Goal: Task Accomplishment & Management: Complete application form

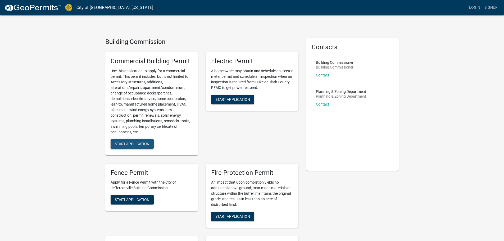
click at [137, 143] on span "Start Application" at bounding box center [132, 144] width 35 height 4
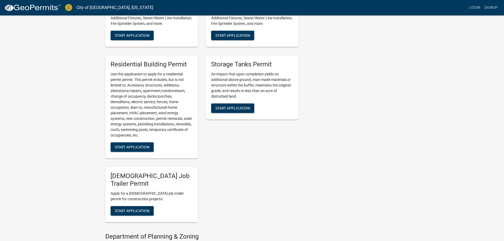
scroll to position [238, 0]
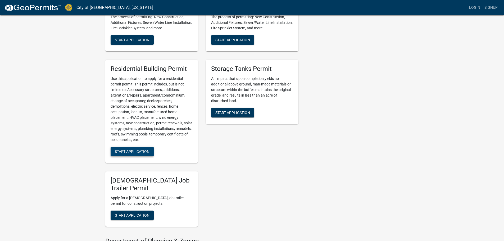
click at [129, 150] on span "Start Application" at bounding box center [132, 151] width 35 height 4
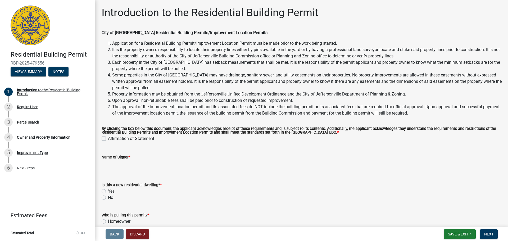
click at [106, 140] on div "Affirmation of Statement" at bounding box center [302, 139] width 400 height 6
click at [108, 138] on label "Affirmation of Statement" at bounding box center [131, 139] width 46 height 6
click at [108, 138] on input "Affirmation of Statement" at bounding box center [109, 137] width 3 height 3
checkbox input "true"
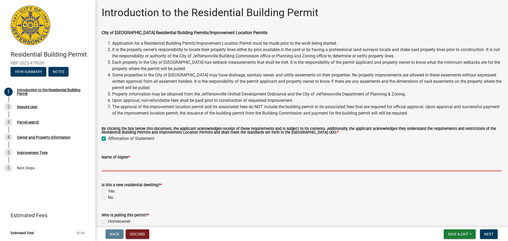
click at [126, 165] on input "Name of Signer *" at bounding box center [302, 165] width 400 height 11
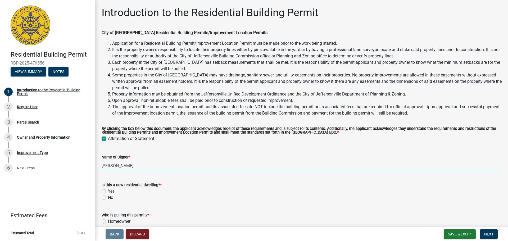
type input "Bonnie Shelly"
click at [108, 198] on label "No" at bounding box center [110, 198] width 5 height 6
click at [108, 198] on input "No" at bounding box center [109, 196] width 3 height 3
radio input "true"
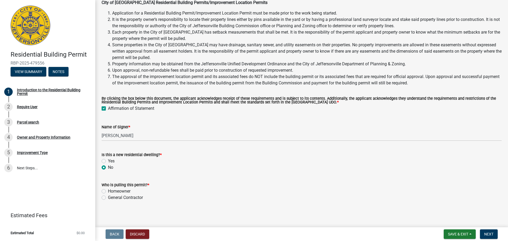
scroll to position [32, 0]
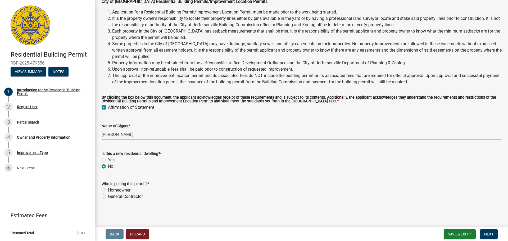
click at [108, 197] on div "General Contractor" at bounding box center [302, 197] width 400 height 6
click at [108, 196] on label "General Contractor" at bounding box center [125, 197] width 35 height 6
click at [108, 196] on input "General Contractor" at bounding box center [109, 195] width 3 height 3
radio input "true"
click at [492, 237] on button "Next" at bounding box center [489, 235] width 18 height 10
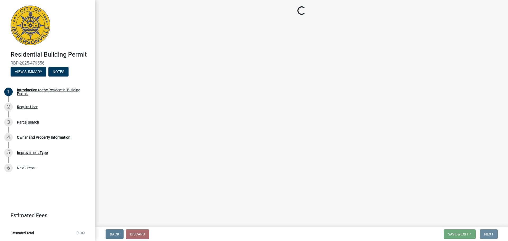
scroll to position [0, 0]
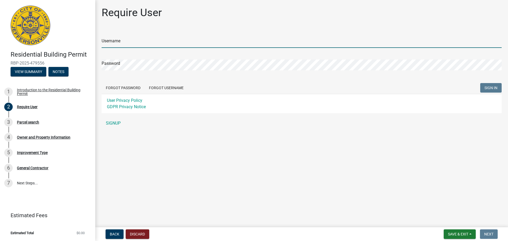
click at [132, 43] on input "Username" at bounding box center [302, 42] width 400 height 11
type input "licenses@tuffshed.com"
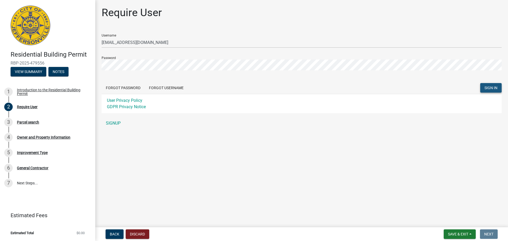
click at [482, 86] on button "SIGN IN" at bounding box center [490, 88] width 21 height 10
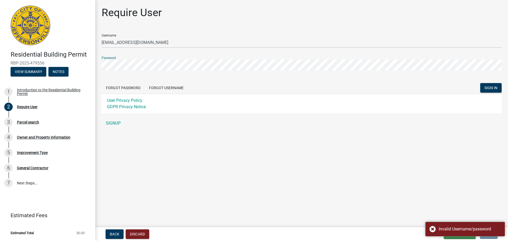
click at [100, 66] on div "Require User Username licenses@tuffshed.com Password Forgot Password Forgot Use…" at bounding box center [302, 69] width 408 height 127
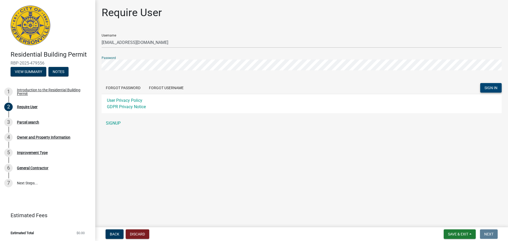
click at [482, 90] on button "SIGN IN" at bounding box center [490, 88] width 21 height 10
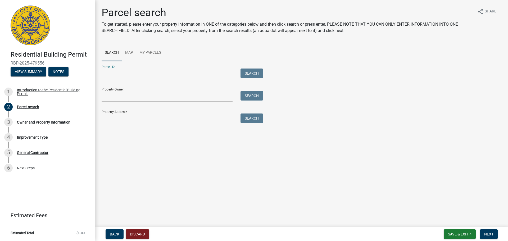
click at [117, 76] on input "Parcel ID:" at bounding box center [167, 74] width 131 height 11
click at [110, 120] on input "Property Address:" at bounding box center [167, 119] width 131 height 11
click at [114, 118] on input "Property Address:" at bounding box center [167, 119] width 131 height 11
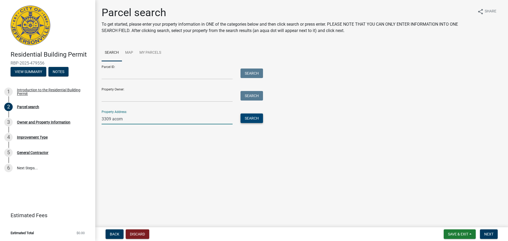
type input "3309 acorn"
click at [252, 122] on button "Search" at bounding box center [252, 119] width 23 height 10
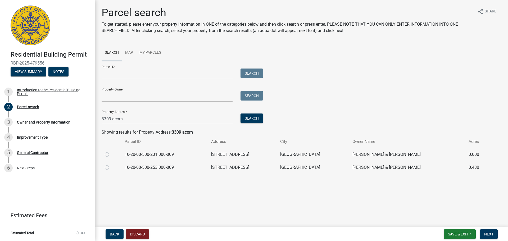
click at [103, 152] on td at bounding box center [112, 154] width 20 height 13
click at [111, 151] on label at bounding box center [111, 151] width 0 height 0
click at [111, 154] on input "radio" at bounding box center [112, 152] width 3 height 3
radio input "true"
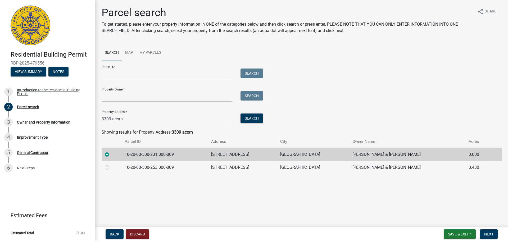
click at [111, 164] on label at bounding box center [111, 164] width 0 height 0
click at [111, 167] on input "radio" at bounding box center [112, 165] width 3 height 3
radio input "true"
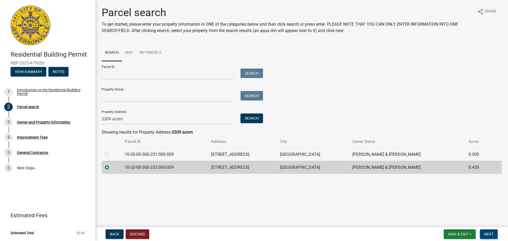
click at [487, 232] on span "Next" at bounding box center [488, 234] width 9 height 4
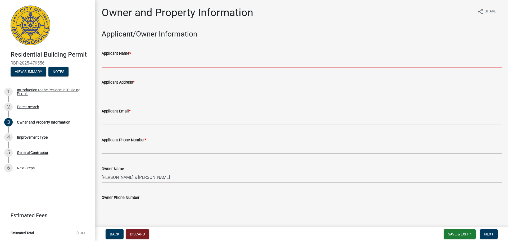
click at [113, 62] on input "Applicant Name *" at bounding box center [302, 62] width 400 height 11
type input "B"
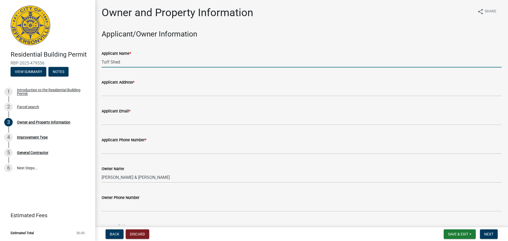
type input "Tuff Shed"
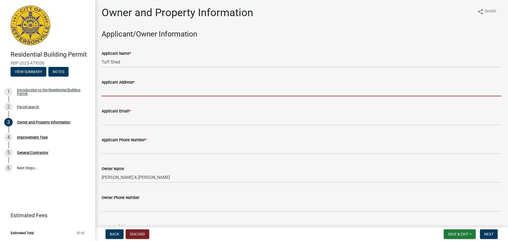
click at [107, 86] on input "Applicant Address *" at bounding box center [302, 91] width 400 height 11
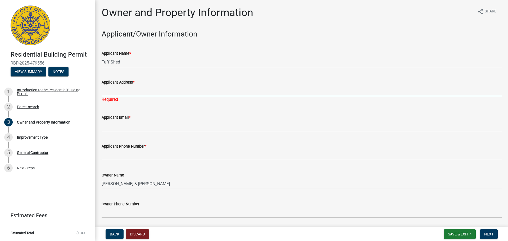
click at [111, 95] on input "Applicant Address *" at bounding box center [302, 91] width 400 height 11
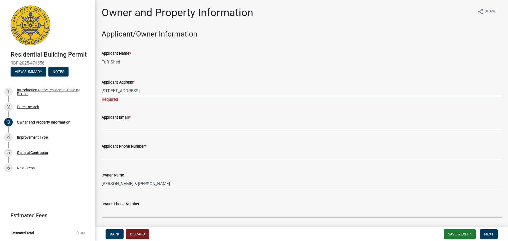
type input "10801 Bluegrass Pkqy, Jeffersontown, KY 40299"
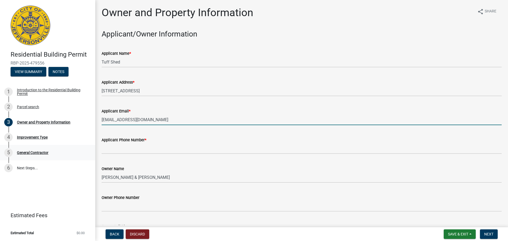
type input "270_permits@tuffshed.com"
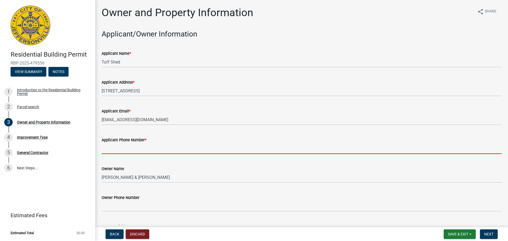
click at [120, 147] on input "Applicant Phone Number *" at bounding box center [302, 148] width 400 height 11
click at [113, 149] on input "Applicant Phone Number *" at bounding box center [302, 148] width 400 height 11
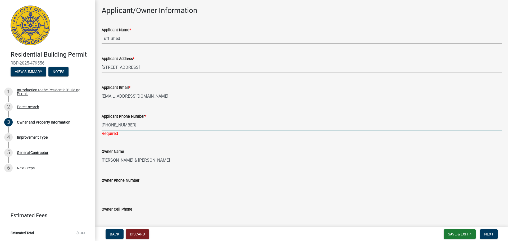
scroll to position [53, 0]
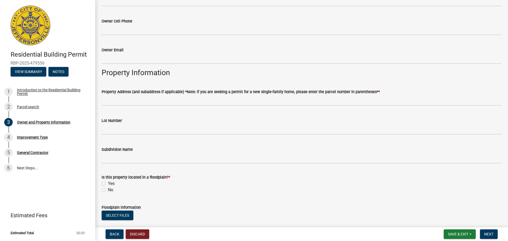
type input "502-671-8833"
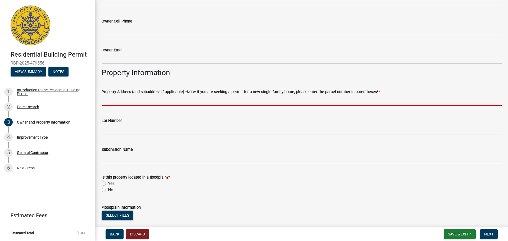
scroll to position [205, 0]
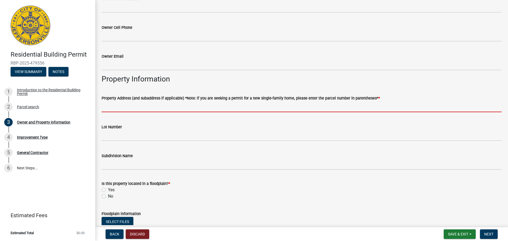
click at [123, 101] on input "Property Address (and subaddress if applicable) *Note: if you are seeking a per…" at bounding box center [302, 106] width 400 height 11
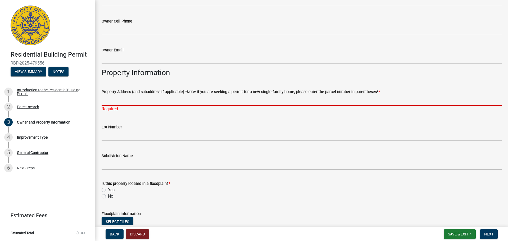
click at [104, 101] on input "Property Address (and subaddress if applicable) *Note: if you are seeking a per…" at bounding box center [302, 100] width 400 height 11
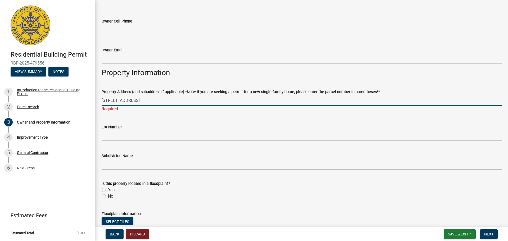
type input "3309 Acorn Lane"
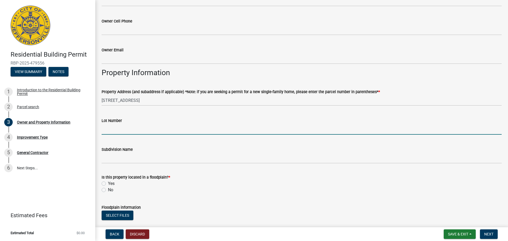
click at [111, 135] on wm-data-entity-input "Lot Number" at bounding box center [302, 124] width 400 height 29
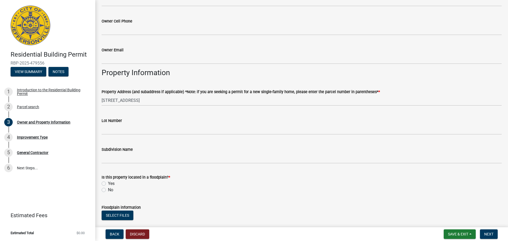
click at [122, 137] on wm-data-entity-input "Lot Number" at bounding box center [302, 124] width 400 height 29
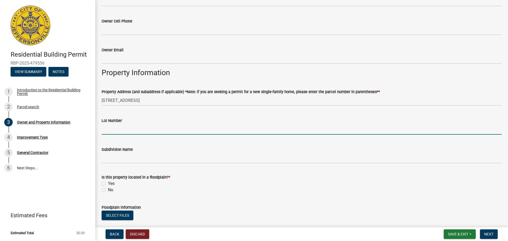
click at [119, 131] on input "Lot Number" at bounding box center [302, 129] width 400 height 11
type input "990"
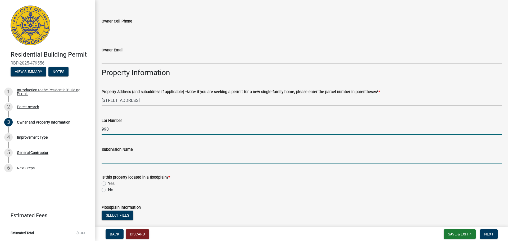
click at [115, 156] on input "Subdivision Name" at bounding box center [302, 158] width 400 height 11
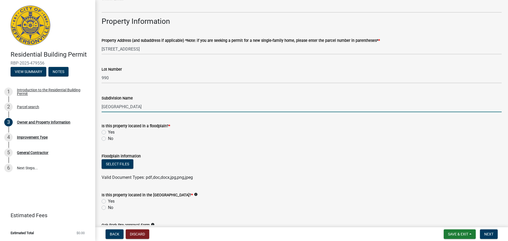
scroll to position [258, 0]
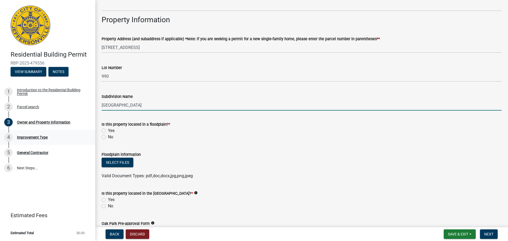
type input "Oak Park"
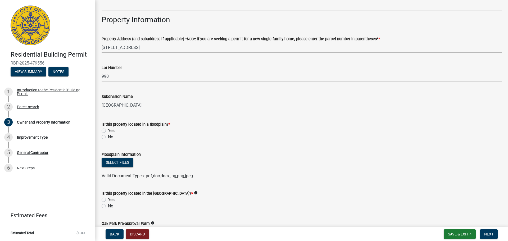
click at [108, 138] on label "No" at bounding box center [110, 137] width 5 height 6
click at [108, 137] on input "No" at bounding box center [109, 135] width 3 height 3
radio input "true"
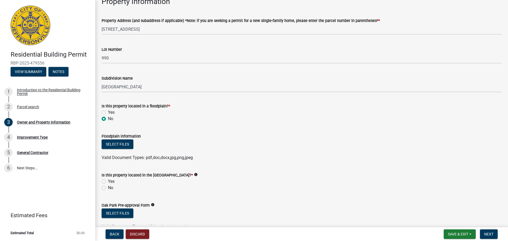
scroll to position [311, 0]
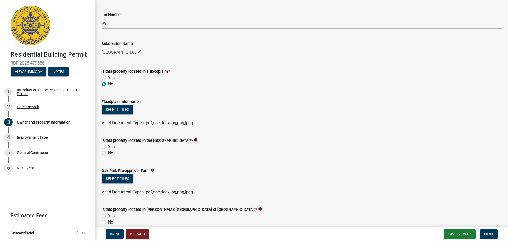
click at [108, 153] on label "No" at bounding box center [110, 153] width 5 height 6
click at [108, 153] on input "No" at bounding box center [109, 151] width 3 height 3
radio input "true"
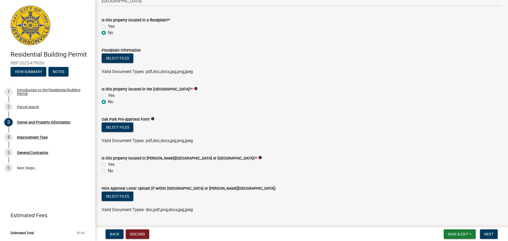
scroll to position [364, 0]
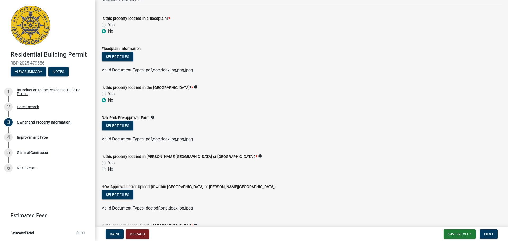
click at [108, 170] on label "No" at bounding box center [110, 169] width 5 height 6
click at [108, 170] on input "No" at bounding box center [109, 167] width 3 height 3
radio input "true"
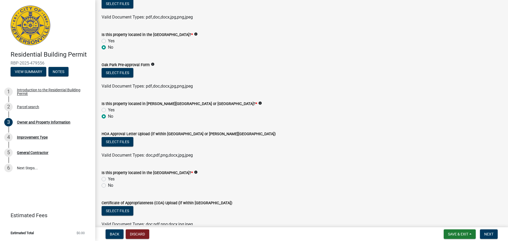
scroll to position [444, 0]
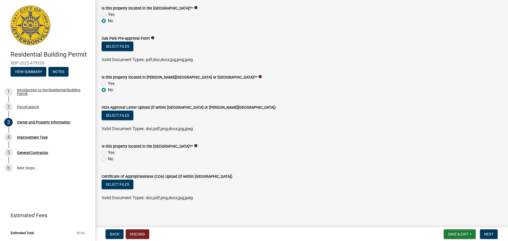
click at [108, 160] on label "No" at bounding box center [110, 159] width 5 height 6
click at [108, 159] on input "No" at bounding box center [109, 157] width 3 height 3
radio input "true"
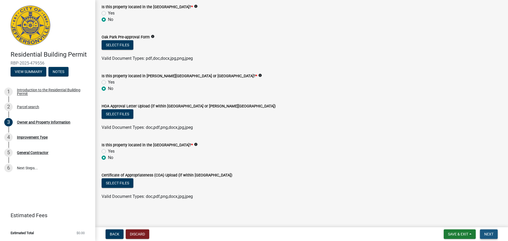
click at [492, 233] on span "Next" at bounding box center [488, 234] width 9 height 4
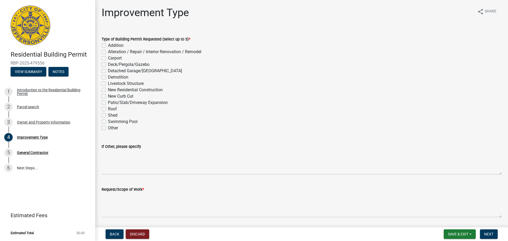
click at [108, 116] on label "Shed" at bounding box center [113, 115] width 10 height 6
click at [108, 116] on input "Shed" at bounding box center [109, 113] width 3 height 3
checkbox input "true"
checkbox input "false"
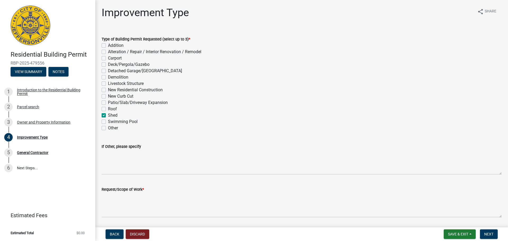
checkbox input "false"
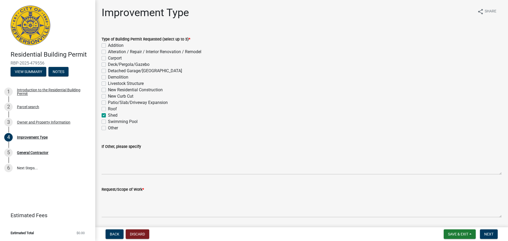
checkbox input "false"
checkbox input "true"
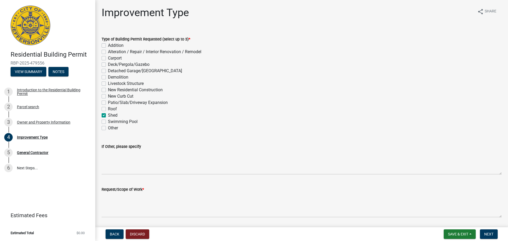
checkbox input "false"
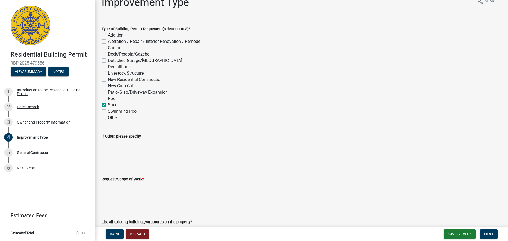
scroll to position [26, 0]
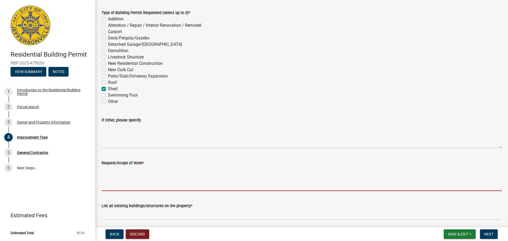
click at [124, 187] on textarea "Request/Scope of Work *" at bounding box center [302, 178] width 400 height 25
click at [132, 188] on textarea "Request/Scope of Work *" at bounding box center [302, 178] width 400 height 25
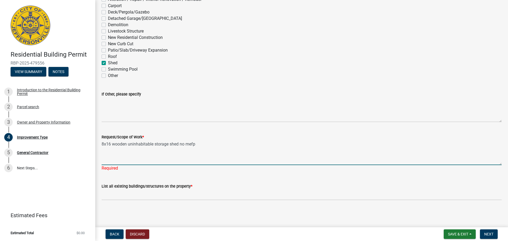
type textarea "8x16 wooden uninhabitable storage shed no mefp"
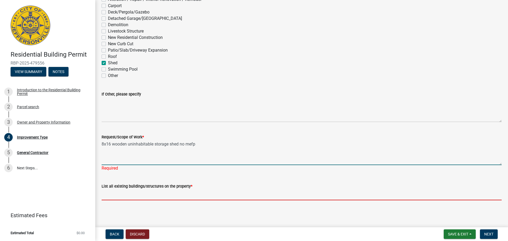
click at [136, 196] on input "List all existing buildings/structures on the property *" at bounding box center [302, 195] width 400 height 11
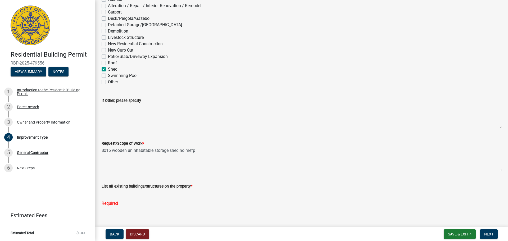
click at [111, 199] on input "List all existing buildings/structures on the property *" at bounding box center [302, 195] width 400 height 11
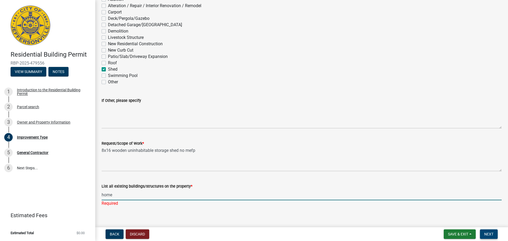
type input "home"
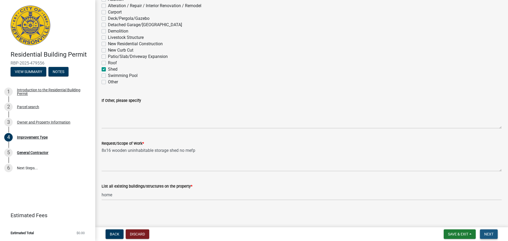
click at [490, 232] on span "Next" at bounding box center [488, 234] width 9 height 4
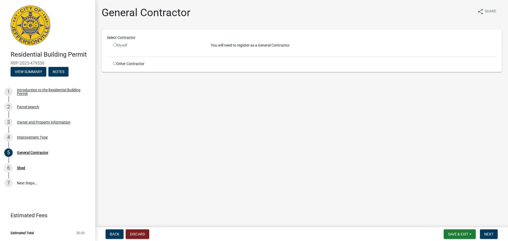
click at [120, 61] on div "Other Contractor" at bounding box center [158, 64] width 98 height 6
click at [115, 63] on input "radio" at bounding box center [114, 63] width 3 height 3
radio input "true"
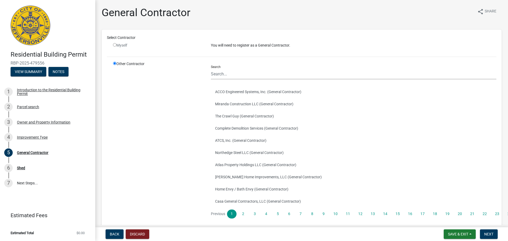
click at [114, 43] on div "Myself" at bounding box center [158, 46] width 90 height 6
click at [114, 46] on input "radio" at bounding box center [114, 44] width 3 height 3
radio input "false"
radio input "true"
click at [235, 76] on input "Search" at bounding box center [354, 74] width 286 height 11
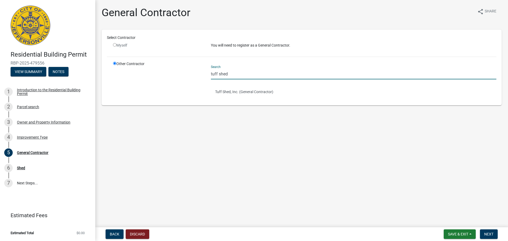
type input "Tuff Shed"
click at [235, 93] on ul "Tuff Shed, Inc. (General Contractor)" at bounding box center [354, 92] width 286 height 16
click at [233, 93] on button "Tuff Shed, Inc. (General Contractor)" at bounding box center [354, 92] width 286 height 12
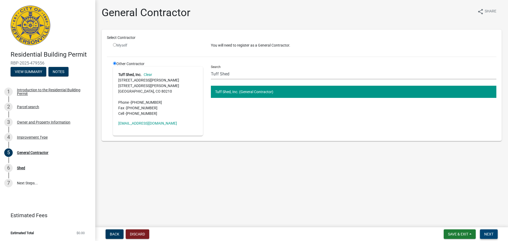
click at [490, 233] on span "Next" at bounding box center [488, 234] width 9 height 4
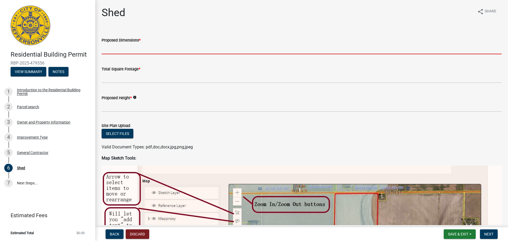
click at [115, 49] on input "Proposed Dimensions *" at bounding box center [302, 48] width 400 height 11
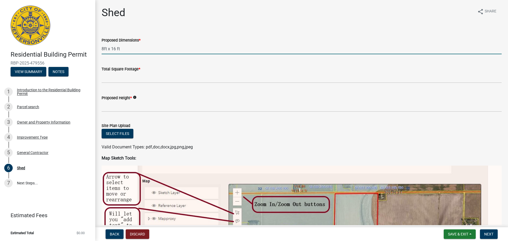
type input "8ft x 16 ft"
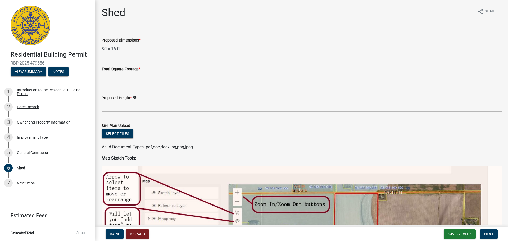
click at [120, 75] on input "Total Square Footage *" at bounding box center [302, 77] width 400 height 11
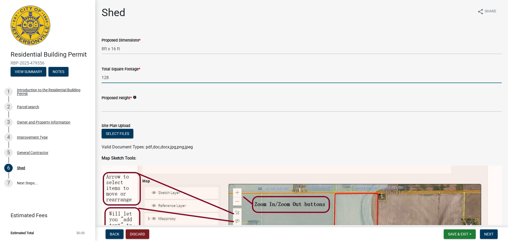
type input "128"
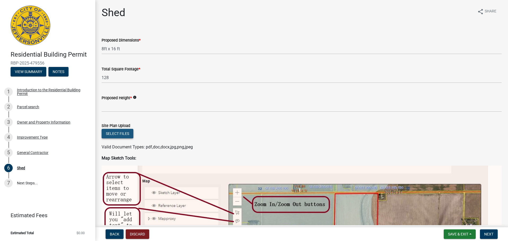
click at [110, 134] on button "Select files" at bounding box center [118, 134] width 32 height 10
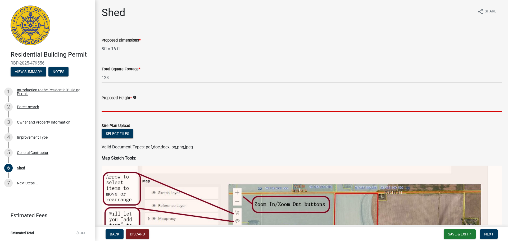
click at [133, 104] on input "Proposed Height *" at bounding box center [302, 106] width 400 height 11
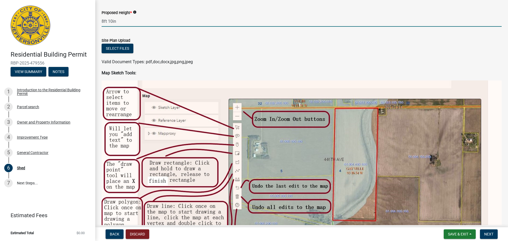
scroll to position [63, 0]
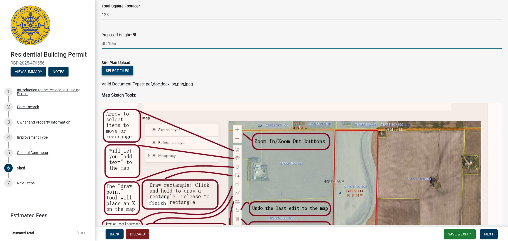
type input "8ft 10in"
click at [122, 70] on button "Select files" at bounding box center [118, 71] width 32 height 10
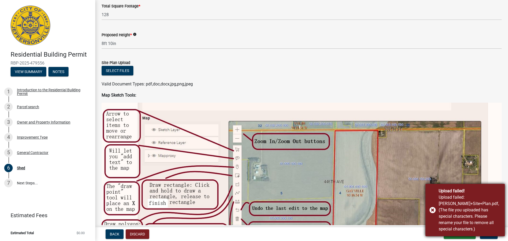
click at [432, 209] on div "Upload failed! Upload failed: Goins+Site+Plan.pdf, (The file you uploaded has s…" at bounding box center [465, 210] width 79 height 52
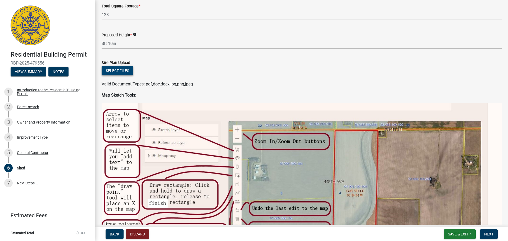
click at [114, 70] on button "Select files" at bounding box center [118, 71] width 32 height 10
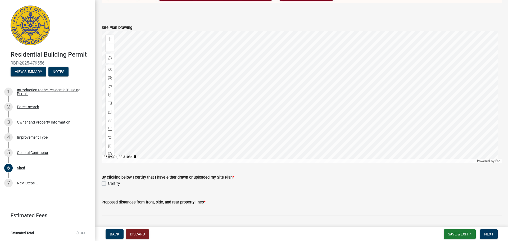
scroll to position [426, 0]
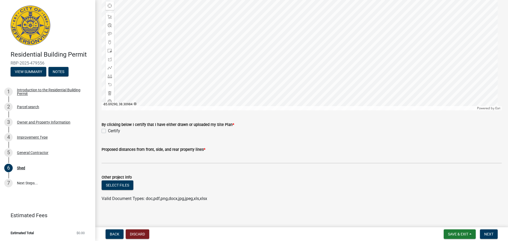
click at [99, 131] on div "By clicking below I certify that I have either drawn or uploaded my Site Plan *…" at bounding box center [302, 124] width 408 height 19
click at [108, 128] on label "Certify" at bounding box center [114, 131] width 12 height 6
click at [108, 128] on input "Certify" at bounding box center [109, 129] width 3 height 3
checkbox input "true"
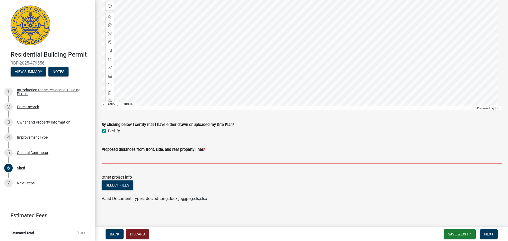
click at [131, 156] on input "Proposed distances from front, side, and rear property lines *" at bounding box center [302, 158] width 400 height 11
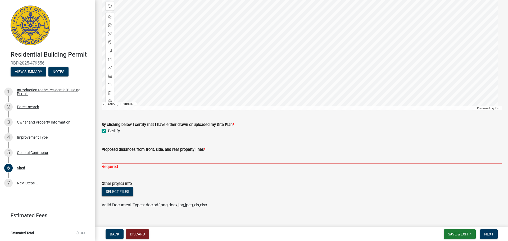
click at [115, 156] on input "Proposed distances from front, side, and rear property lines *" at bounding box center [302, 158] width 400 height 11
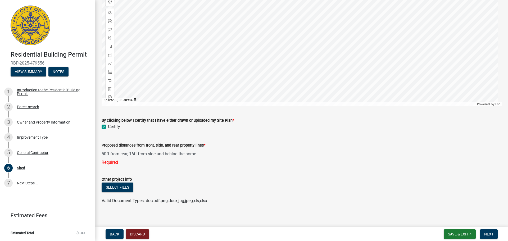
scroll to position [433, 0]
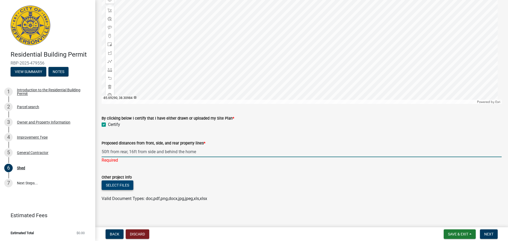
type input "50ft from rear, 16ft from side and behind the home"
click at [124, 186] on button "Select files" at bounding box center [118, 186] width 32 height 10
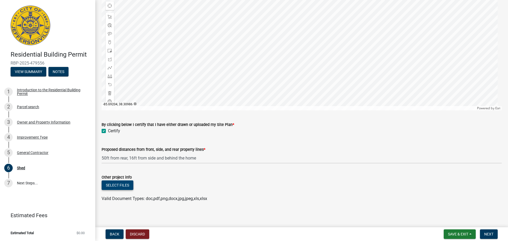
click at [119, 182] on button "Select files" at bounding box center [118, 186] width 32 height 10
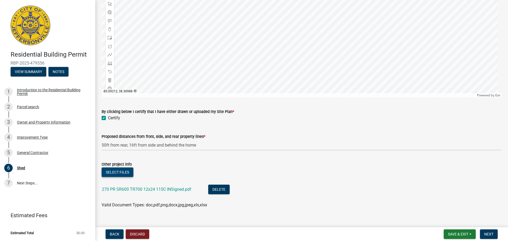
scroll to position [446, 0]
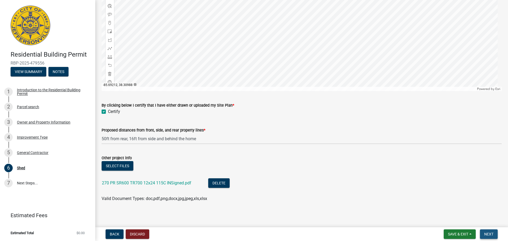
click at [495, 235] on button "Next" at bounding box center [489, 235] width 18 height 10
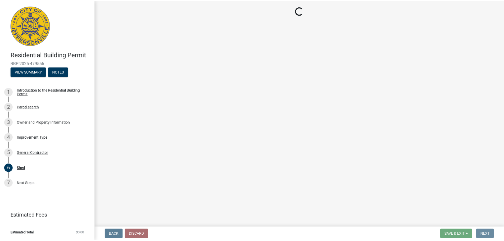
scroll to position [0, 0]
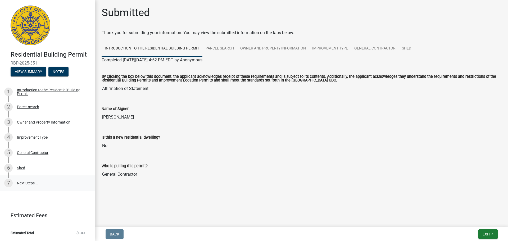
click at [22, 183] on link "7 Next Steps..." at bounding box center [47, 183] width 95 height 15
click at [489, 231] on button "Exit" at bounding box center [488, 235] width 19 height 10
click at [473, 209] on button "Save" at bounding box center [477, 207] width 42 height 13
click at [147, 204] on main "Submitted Thank you for submitting your information. You may view the submitted…" at bounding box center [301, 112] width 413 height 225
click at [492, 231] on button "Exit" at bounding box center [488, 235] width 19 height 10
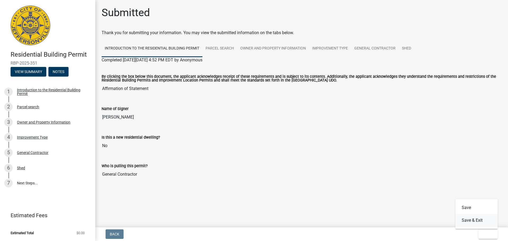
click at [480, 222] on button "Save & Exit" at bounding box center [477, 220] width 42 height 13
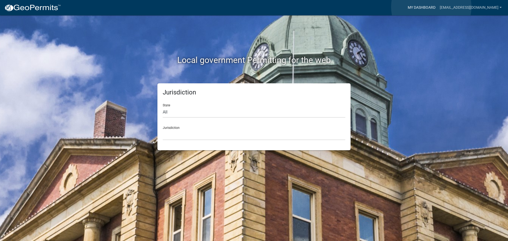
click at [432, 7] on link "My Dashboard" at bounding box center [422, 8] width 32 height 10
